Goal: Transaction & Acquisition: Purchase product/service

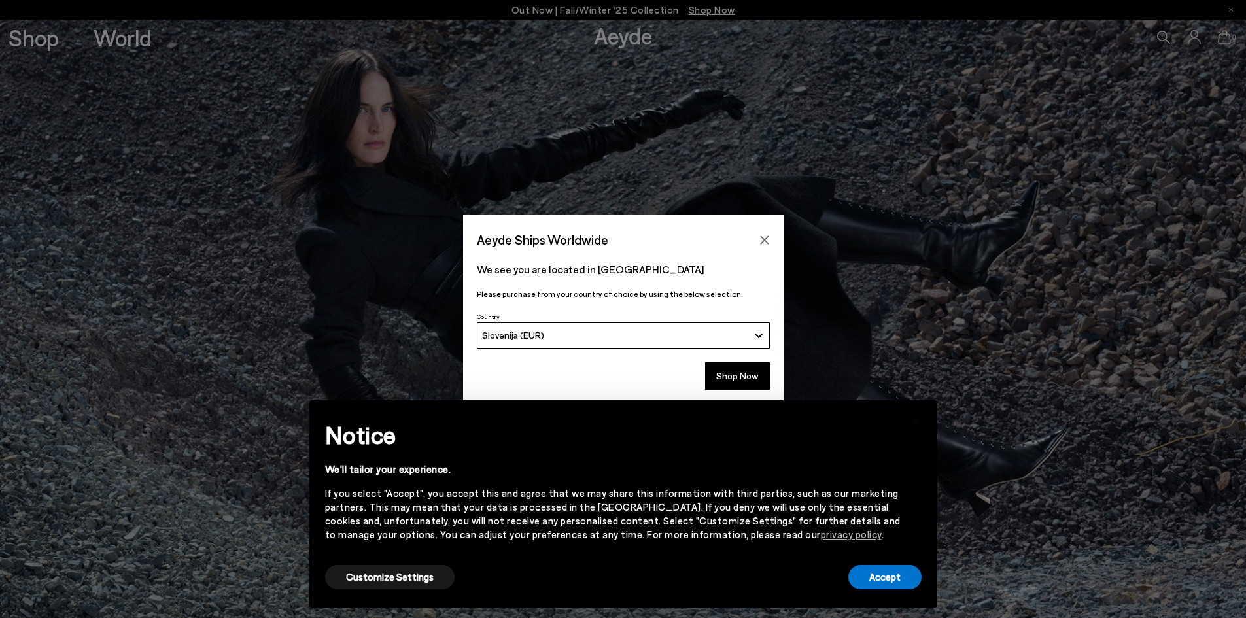
click at [706, 360] on div "Shop Now" at bounding box center [623, 379] width 321 height 48
click at [729, 370] on button "Shop Now" at bounding box center [737, 375] width 65 height 27
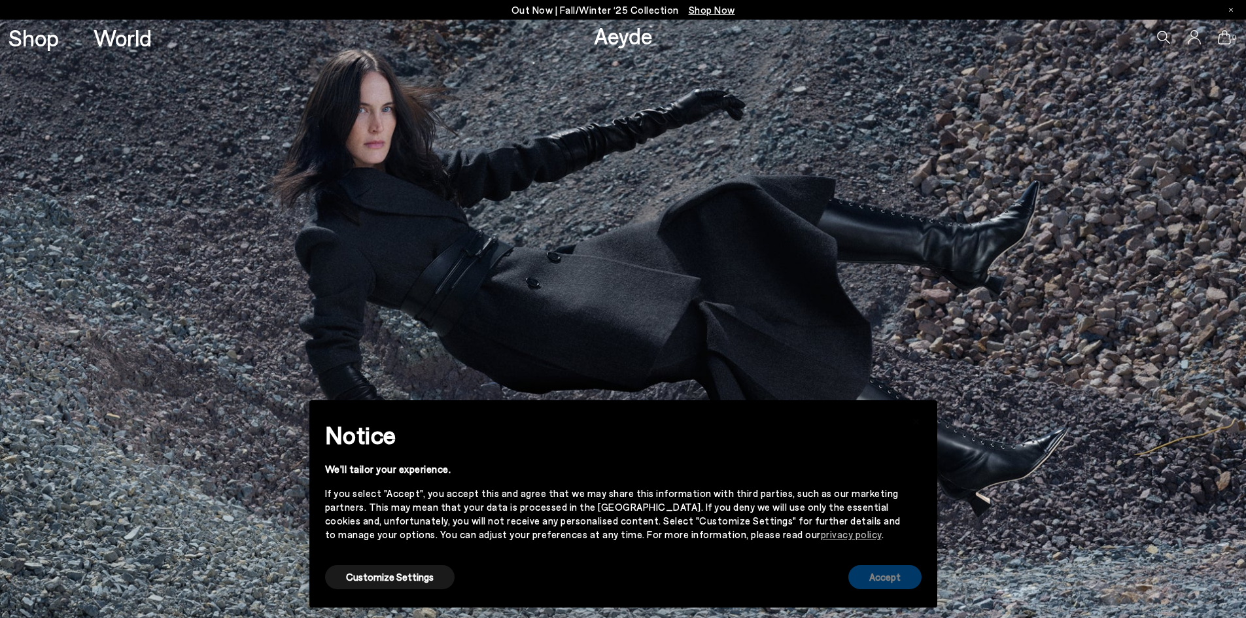
click at [873, 584] on button "Accept" at bounding box center [885, 577] width 73 height 24
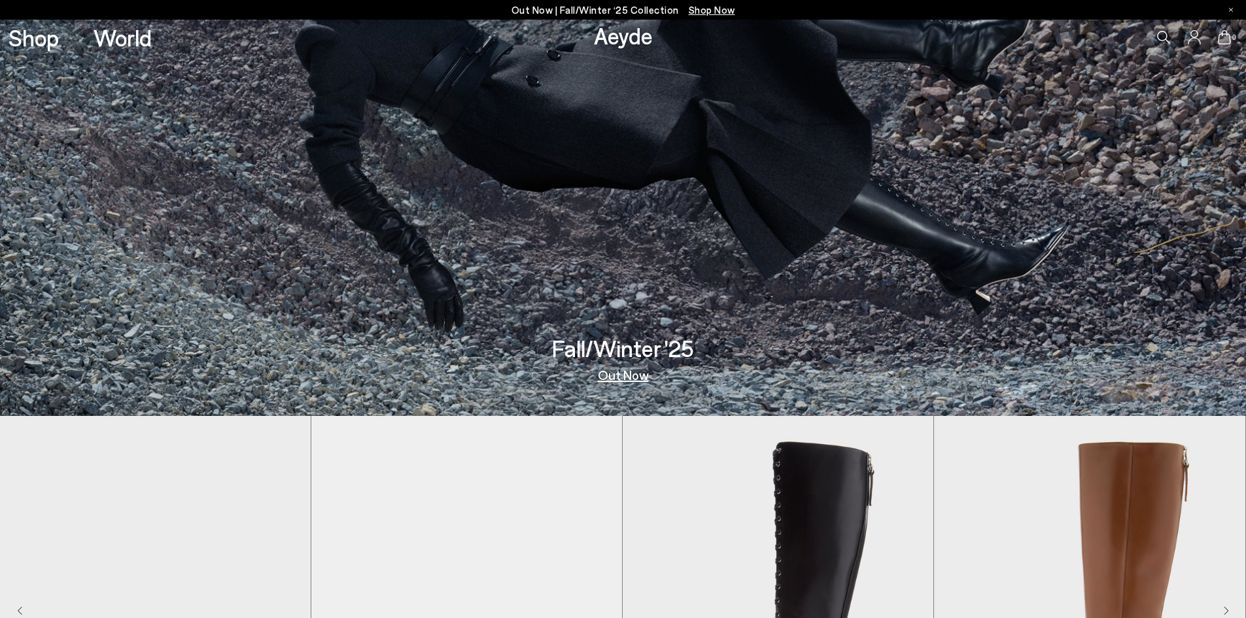
scroll to position [654, 0]
